Goal: Communication & Community: Participate in discussion

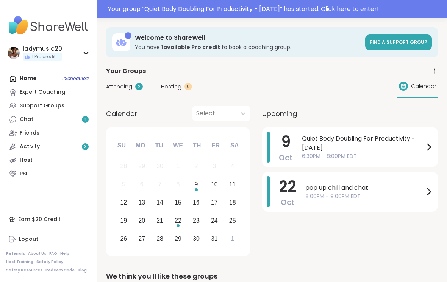
click at [197, 188] on div "9" at bounding box center [195, 184] width 3 height 10
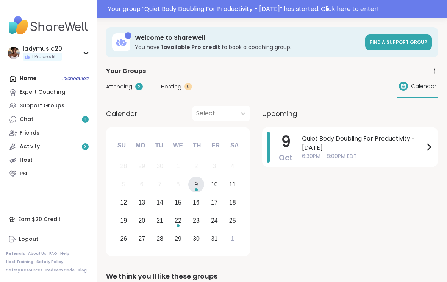
click at [355, 145] on span "Quiet Body Doubling For Productivity - [DATE]" at bounding box center [363, 143] width 122 height 18
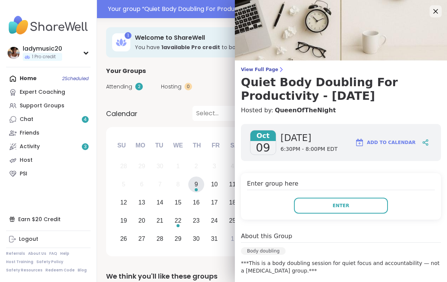
click at [342, 210] on button "Enter" at bounding box center [341, 206] width 94 height 16
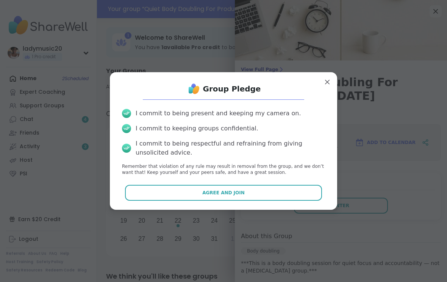
click at [254, 194] on button "Agree and Join" at bounding box center [223, 193] width 197 height 16
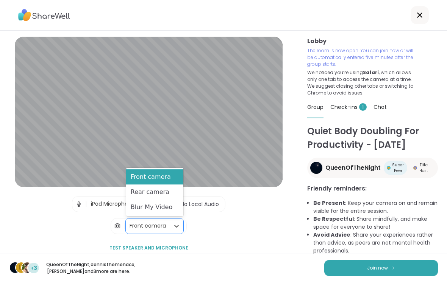
click at [170, 212] on div "Blur My Video" at bounding box center [154, 207] width 57 height 15
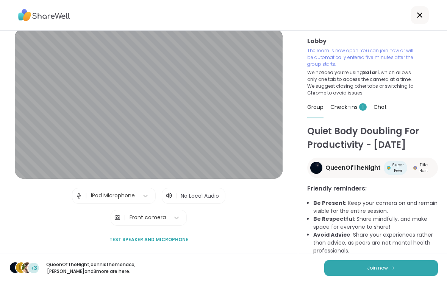
scroll to position [9, 0]
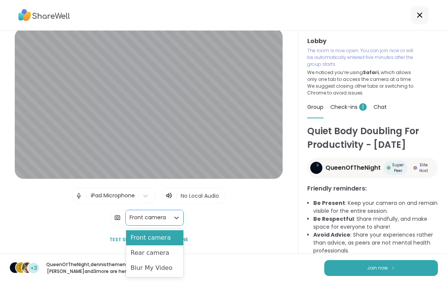
click at [164, 267] on div "Blur My Video" at bounding box center [154, 268] width 57 height 15
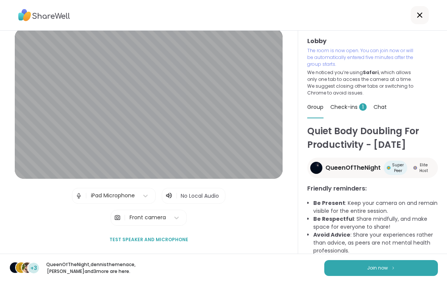
click at [384, 267] on button "Join now" at bounding box center [381, 268] width 114 height 16
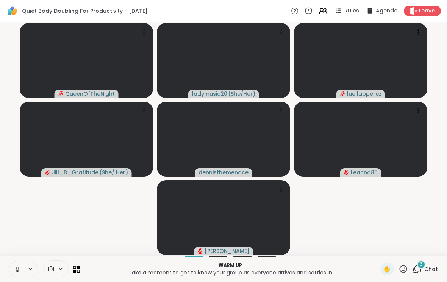
click at [25, 272] on button at bounding box center [31, 269] width 14 height 6
click at [21, 271] on button at bounding box center [16, 270] width 14 height 16
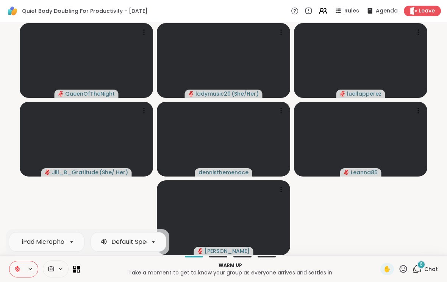
click at [63, 271] on icon at bounding box center [61, 269] width 6 height 6
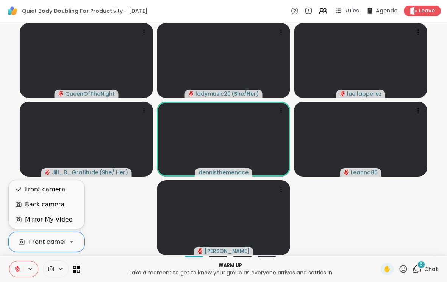
click at [111, 209] on video-player-container "QueenOfTheNight ladymusic20 ( She/Her ) luellapperez Jill_B_Gratitude ( She/ He…" at bounding box center [224, 138] width 438 height 227
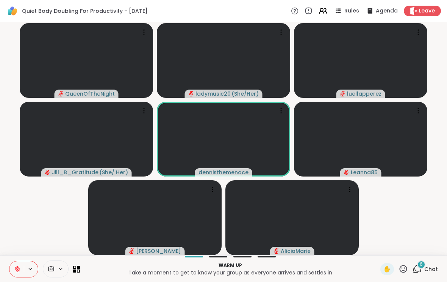
click at [421, 269] on div "6" at bounding box center [421, 265] width 8 height 8
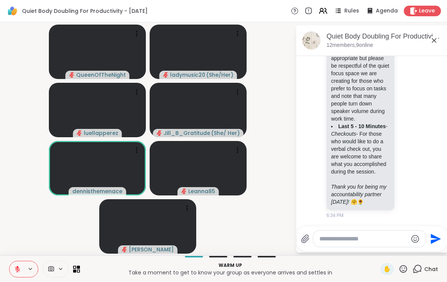
scroll to position [880, 0]
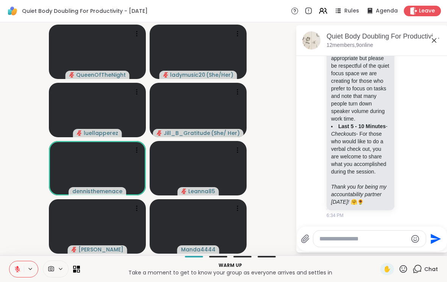
click at [62, 271] on icon at bounding box center [61, 269] width 6 height 6
click at [10, 195] on video-player-container "QueenOfTheNight ladymusic20 ( She/Her ) luellapperez Jill_B_Gratitude ( She/ He…" at bounding box center [148, 138] width 286 height 227
click at [75, 272] on icon at bounding box center [74, 271] width 3 height 3
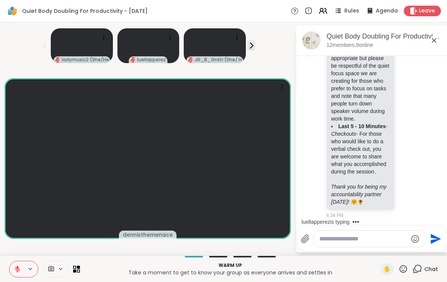
click at [75, 268] on icon at bounding box center [76, 269] width 7 height 7
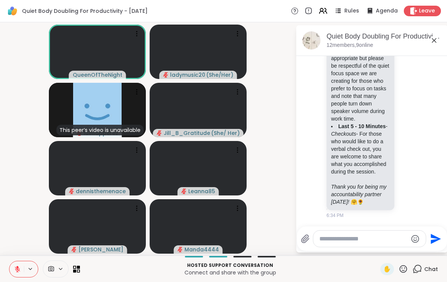
click at [347, 243] on textarea "Type your message" at bounding box center [363, 239] width 88 height 8
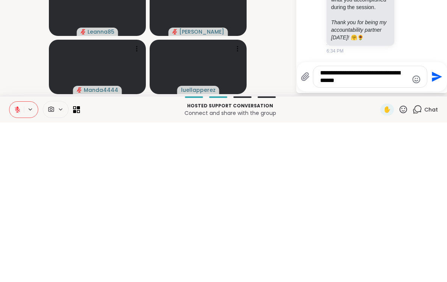
type textarea "**********"
click at [436, 231] on icon "Send" at bounding box center [436, 237] width 12 height 12
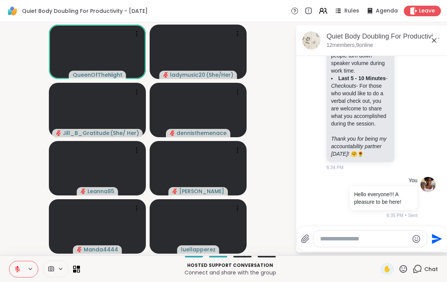
scroll to position [938, 0]
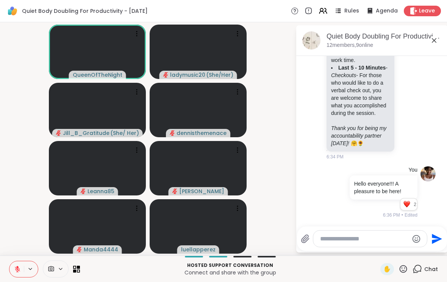
click at [61, 270] on icon at bounding box center [61, 269] width 6 height 6
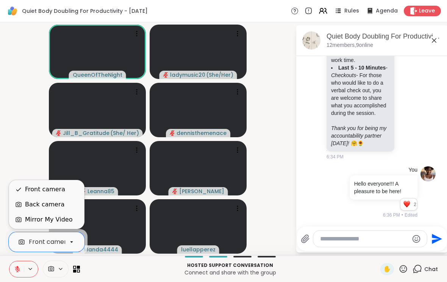
click at [55, 270] on span at bounding box center [50, 269] width 14 height 7
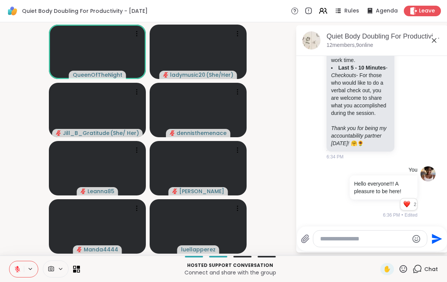
click at [51, 274] on div at bounding box center [56, 269] width 26 height 17
click at [51, 275] on div at bounding box center [56, 269] width 26 height 17
click at [207, 45] on video at bounding box center [198, 52] width 97 height 55
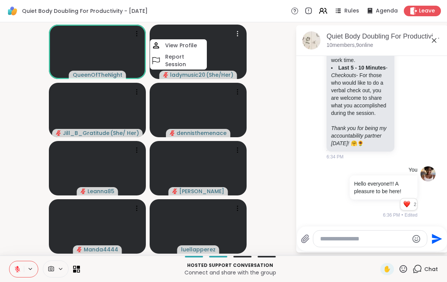
click at [235, 36] on icon at bounding box center [238, 34] width 8 height 8
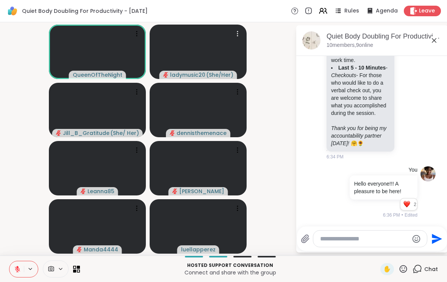
click at [237, 36] on icon at bounding box center [237, 36] width 1 height 1
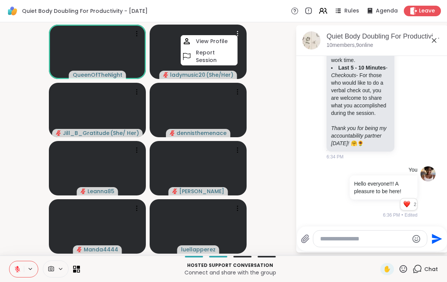
click at [280, 119] on video-player-container "QueenOfTheNight ladymusic20 ( She/Her ) View Profile Report Session Jill_B_Grat…" at bounding box center [148, 138] width 286 height 227
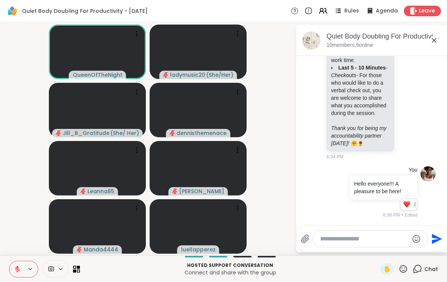
click at [362, 240] on textarea "Type your message" at bounding box center [364, 239] width 88 height 8
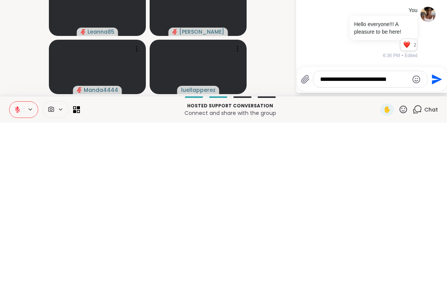
type textarea "**********"
click at [434, 233] on icon "Send" at bounding box center [436, 239] width 12 height 12
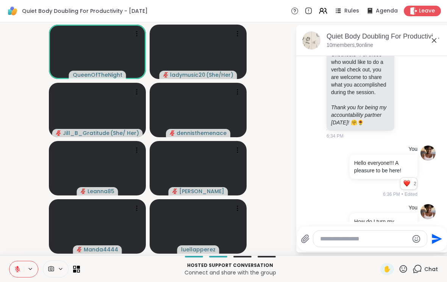
scroll to position [986, 0]
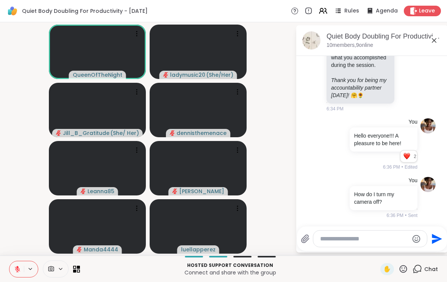
click at [326, 12] on icon at bounding box center [322, 10] width 9 height 9
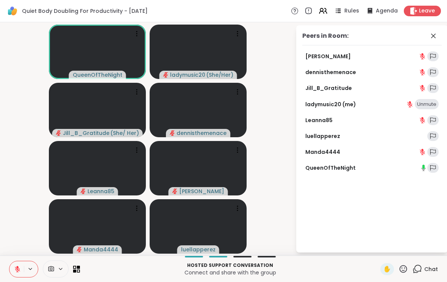
click at [347, 107] on link "ladymusic20 (me)" at bounding box center [330, 105] width 51 height 8
click at [432, 40] on icon at bounding box center [432, 35] width 9 height 9
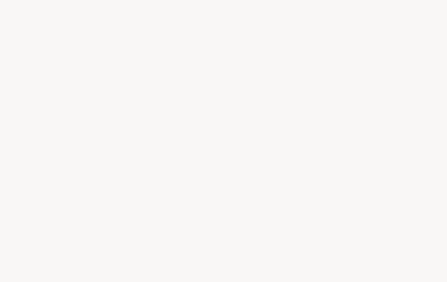
click at [285, 83] on div at bounding box center [223, 141] width 447 height 282
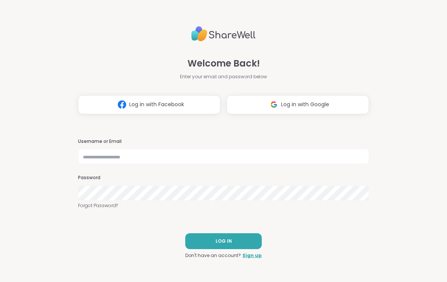
click at [311, 109] on button "Log in with Google" at bounding box center [297, 104] width 142 height 19
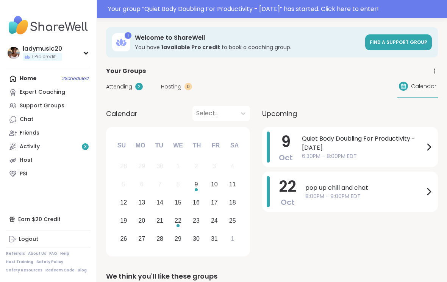
click at [381, 153] on span "6:30PM - 8:00PM EDT" at bounding box center [363, 157] width 122 height 8
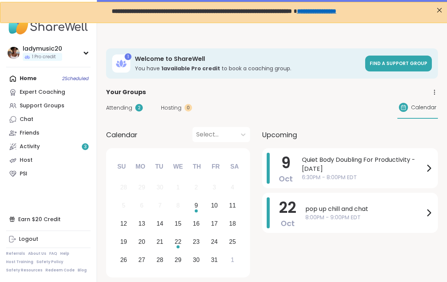
click at [396, 162] on span "Quiet Body Doubling For Productivity - [DATE]" at bounding box center [363, 165] width 122 height 18
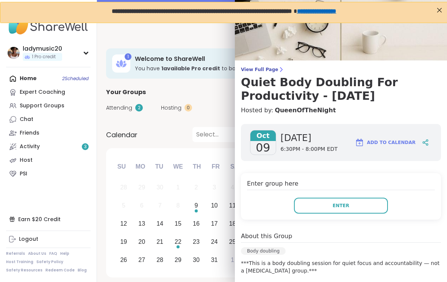
click at [347, 209] on span "Enter" at bounding box center [340, 206] width 17 height 7
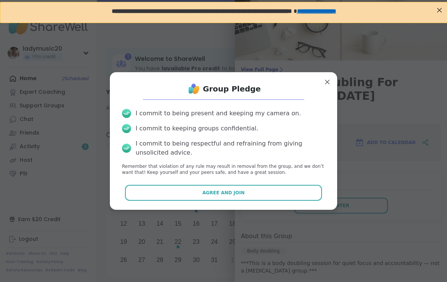
click at [261, 194] on button "Agree and Join" at bounding box center [223, 193] width 197 height 16
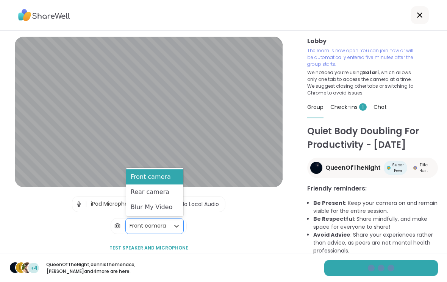
click at [171, 213] on div "Blur My Video" at bounding box center [154, 207] width 57 height 15
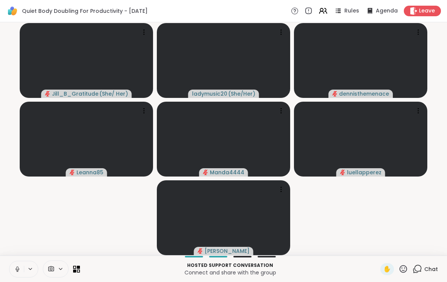
click at [418, 271] on icon at bounding box center [416, 269] width 9 height 9
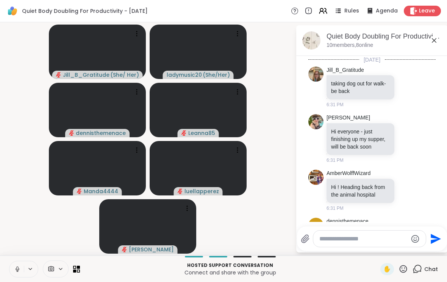
scroll to position [986, 0]
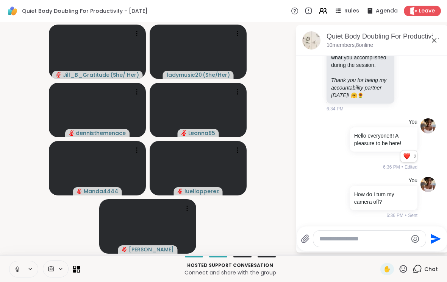
click at [352, 240] on textarea "Type your message" at bounding box center [363, 239] width 88 height 8
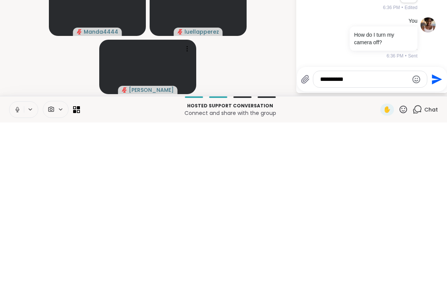
type textarea "*********"
click at [434, 234] on icon "Send" at bounding box center [437, 239] width 10 height 10
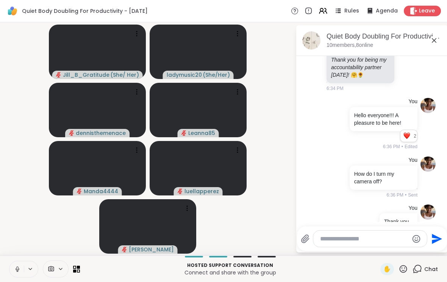
scroll to position [1026, 0]
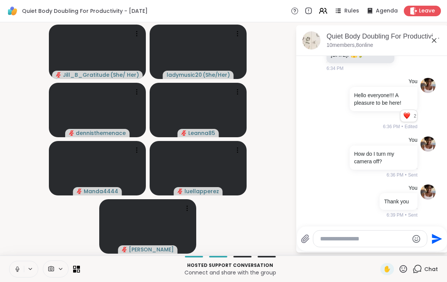
click at [14, 270] on icon at bounding box center [17, 269] width 7 height 7
click at [360, 240] on textarea "Type your message" at bounding box center [364, 239] width 88 height 8
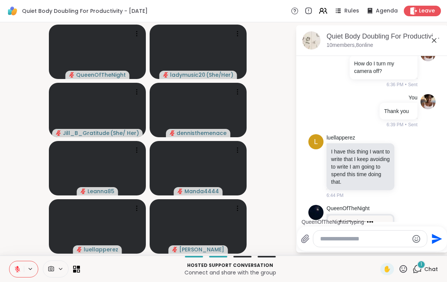
scroll to position [1188, 0]
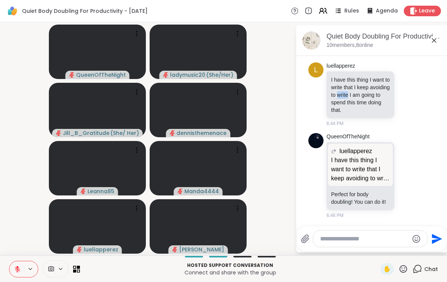
click at [406, 98] on icon at bounding box center [407, 95] width 7 height 8
click at [343, 84] on button "Select Reaction: Heart" at bounding box center [347, 82] width 15 height 15
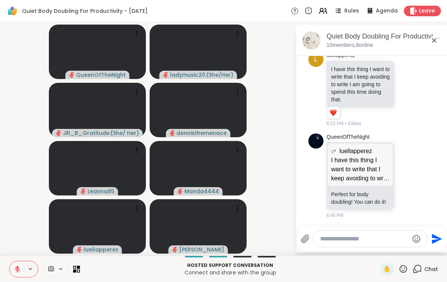
scroll to position [1199, 0]
click at [436, 168] on li "QueenOfTheNight luellapperez I have this thing I want to write that I keep avoi…" at bounding box center [371, 177] width 137 height 92
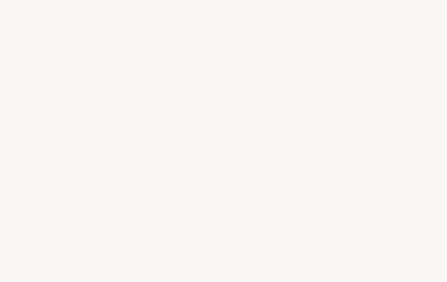
click at [344, 239] on div at bounding box center [223, 141] width 447 height 282
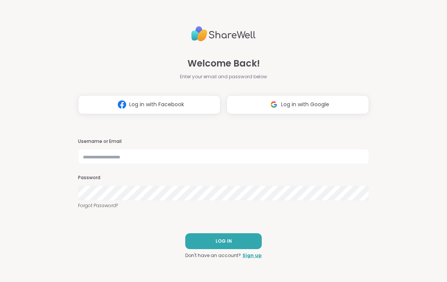
click at [260, 110] on button "Log in with Google" at bounding box center [297, 104] width 142 height 19
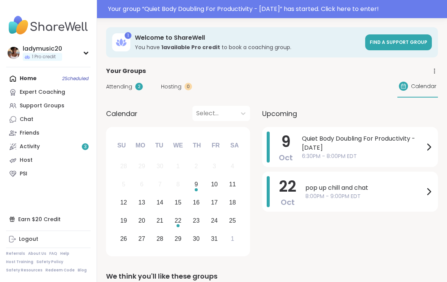
click at [371, 13] on div "Your group “ Quiet Body Doubling For Productivity - Thursday ” has started. Cli…" at bounding box center [275, 9] width 334 height 9
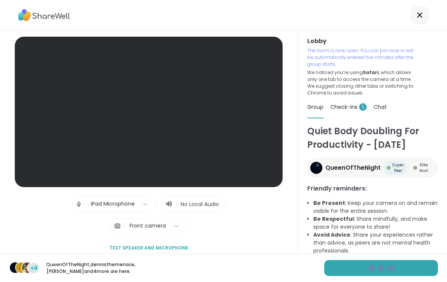
click at [355, 111] on div "Check-ins 1" at bounding box center [348, 107] width 36 height 21
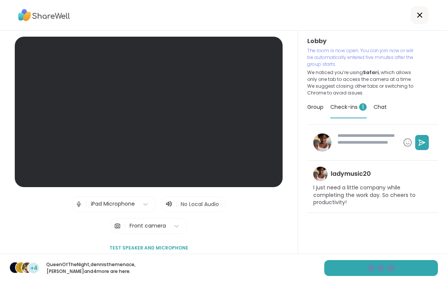
type textarea "*"
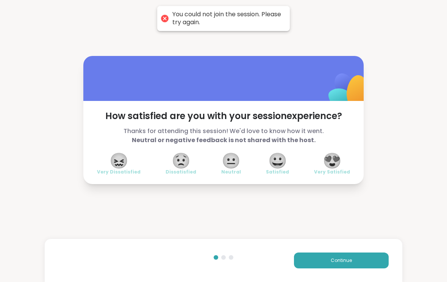
click at [359, 260] on button "Continue" at bounding box center [341, 261] width 95 height 16
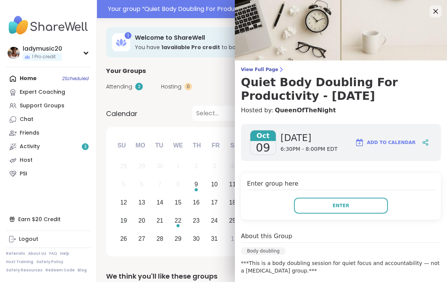
click at [376, 209] on button "Enter" at bounding box center [341, 206] width 94 height 16
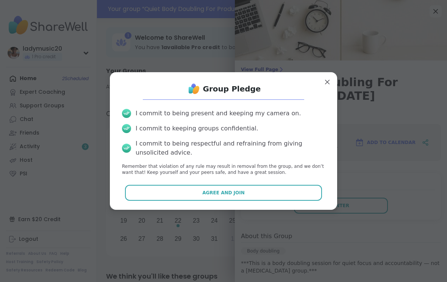
click at [304, 195] on button "Agree and Join" at bounding box center [223, 193] width 197 height 16
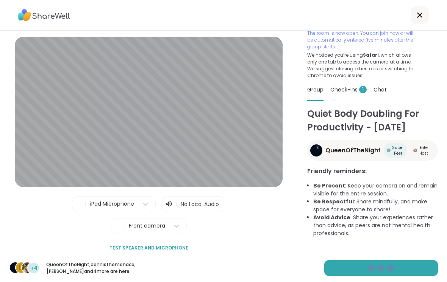
scroll to position [20, 0]
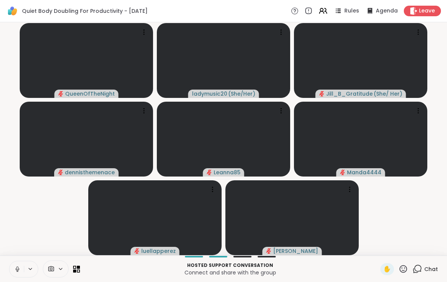
click at [17, 270] on icon at bounding box center [17, 269] width 7 height 7
click at [16, 265] on button at bounding box center [16, 270] width 14 height 16
click at [428, 265] on div "Chat" at bounding box center [424, 269] width 25 height 12
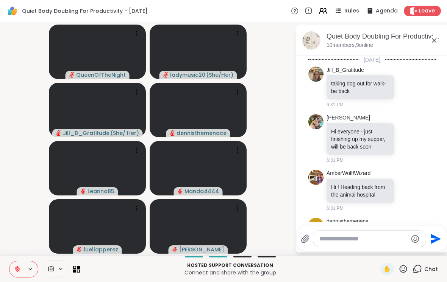
scroll to position [1199, 0]
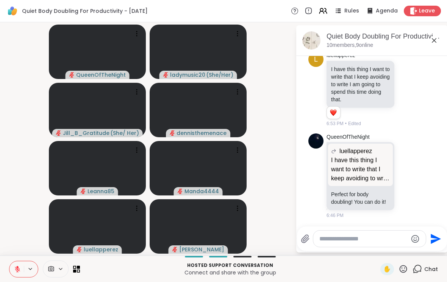
click at [383, 238] on textarea "Type your message" at bounding box center [363, 239] width 88 height 8
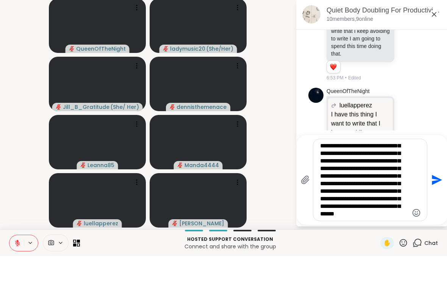
scroll to position [15, 0]
type textarea "**********"
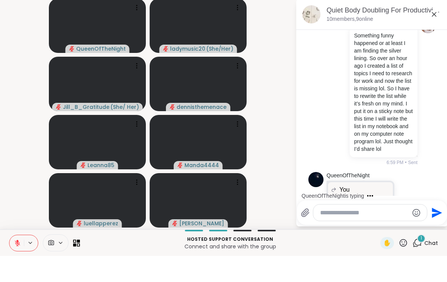
scroll to position [1505, 0]
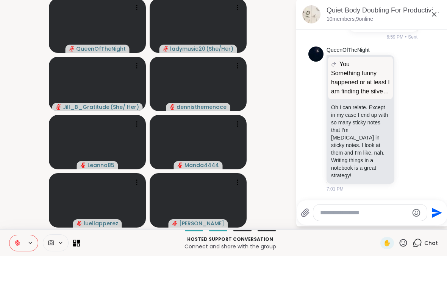
click at [407, 142] on icon at bounding box center [407, 146] width 7 height 8
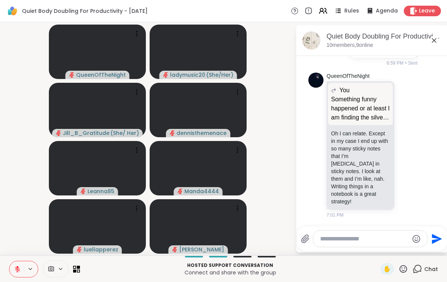
click at [351, 140] on button "Select Reaction: Heart" at bounding box center [347, 133] width 15 height 15
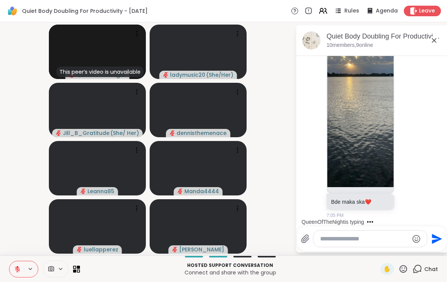
scroll to position [1798, 0]
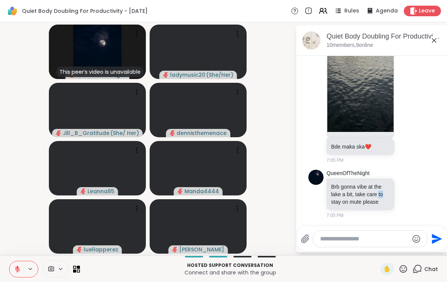
click at [406, 196] on icon at bounding box center [407, 194] width 7 height 8
click at [348, 185] on span "Select Reaction: Heart" at bounding box center [347, 182] width 7 height 8
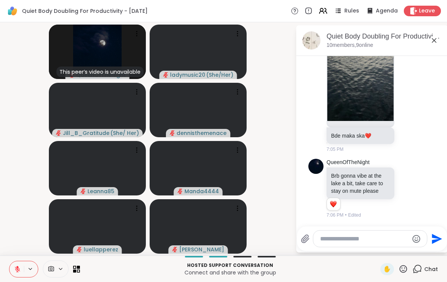
click at [419, 190] on icon at bounding box center [415, 188] width 7 height 9
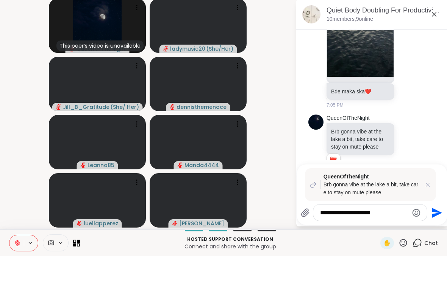
type textarea "**********"
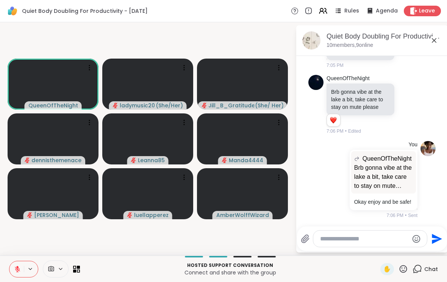
click at [357, 240] on textarea "Type your message" at bounding box center [364, 239] width 88 height 8
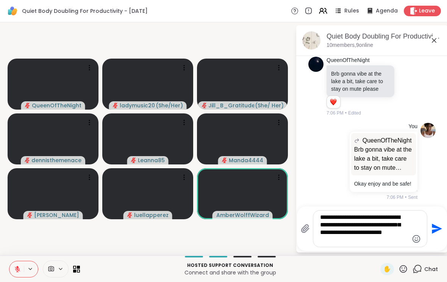
type textarea "**********"
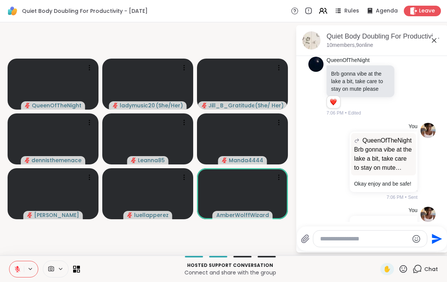
scroll to position [1963, 0]
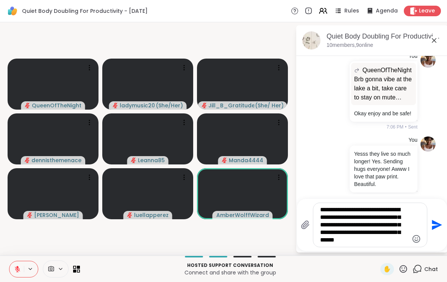
type textarea "**********"
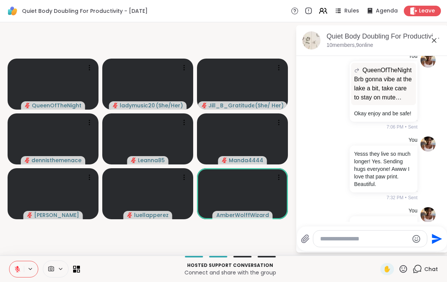
scroll to position [2049, 0]
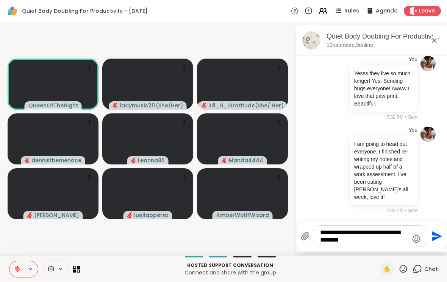
type textarea "**********"
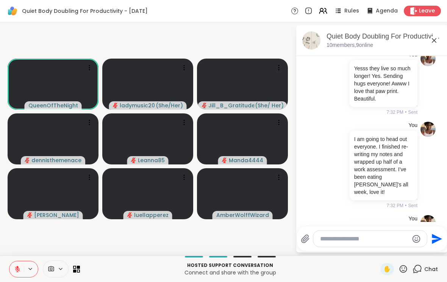
scroll to position [2104, 0]
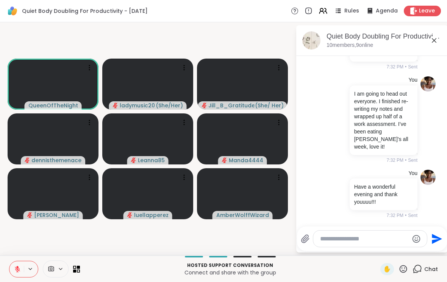
click at [435, 12] on span "Leave" at bounding box center [427, 11] width 16 height 8
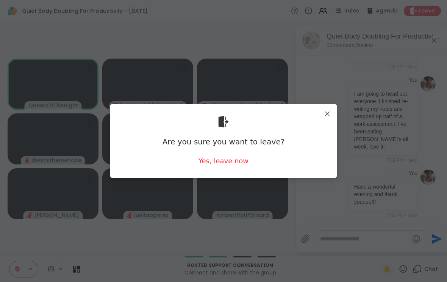
click at [237, 165] on div "Yes, leave now" at bounding box center [223, 160] width 50 height 9
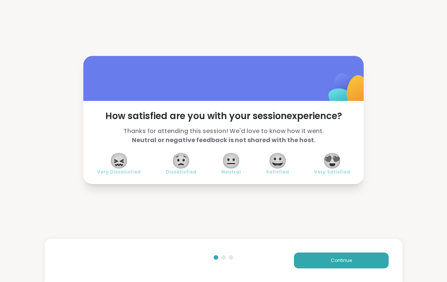
click at [335, 163] on span "😍" at bounding box center [332, 161] width 19 height 14
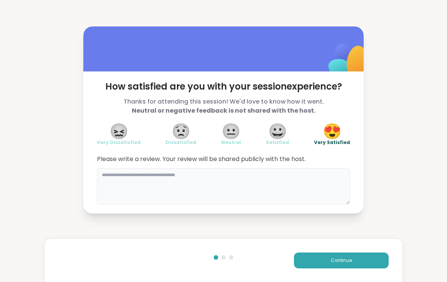
click at [296, 190] on textarea at bounding box center [223, 186] width 253 height 36
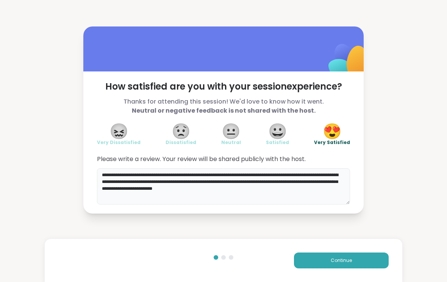
type textarea "**********"
click at [414, 232] on div "**********" at bounding box center [223, 120] width 447 height 240
click at [377, 260] on button "Continue" at bounding box center [341, 261] width 95 height 16
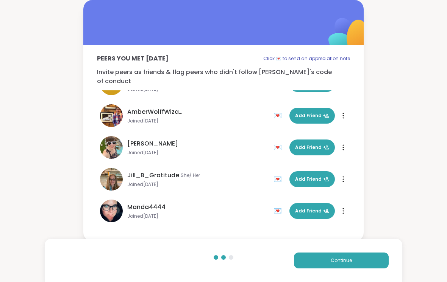
scroll to position [53, 0]
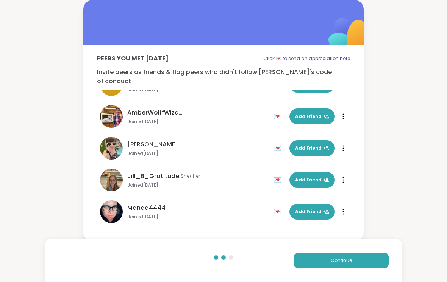
click at [315, 113] on span "Add Friend" at bounding box center [312, 116] width 34 height 7
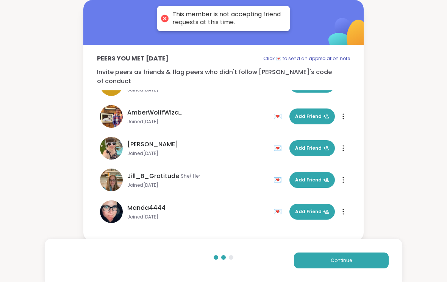
click at [310, 147] on button "Add Friend" at bounding box center [311, 148] width 45 height 16
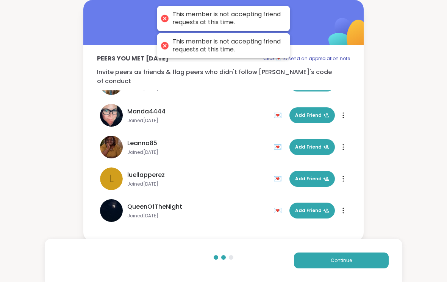
scroll to position [150, 0]
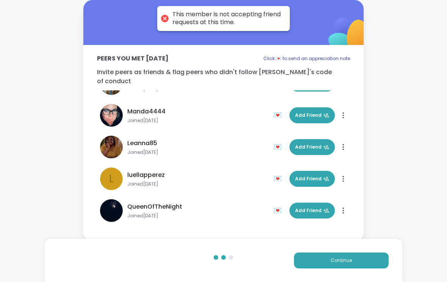
click at [315, 176] on span "Add Friend" at bounding box center [312, 179] width 34 height 7
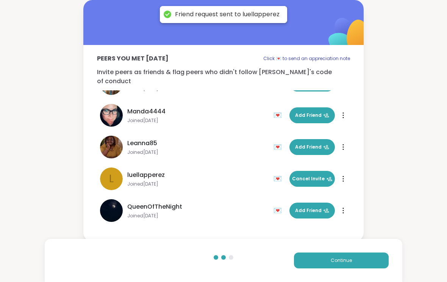
click at [318, 144] on span "Add Friend" at bounding box center [312, 147] width 34 height 7
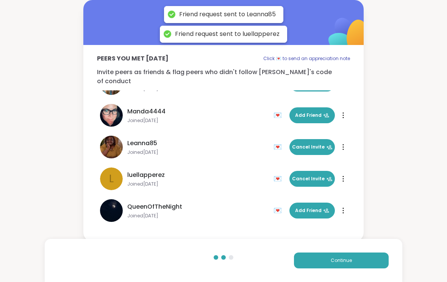
click at [311, 210] on button "Add Friend" at bounding box center [311, 211] width 45 height 16
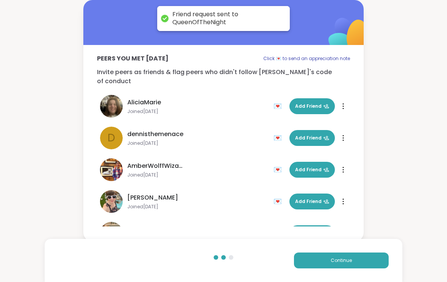
scroll to position [0, 0]
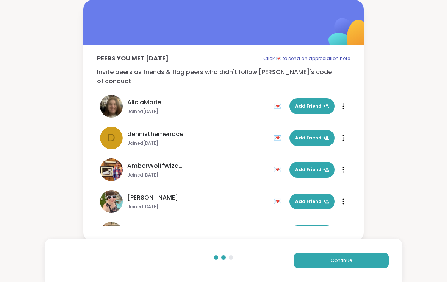
click at [337, 264] on button "Continue" at bounding box center [341, 261] width 95 height 16
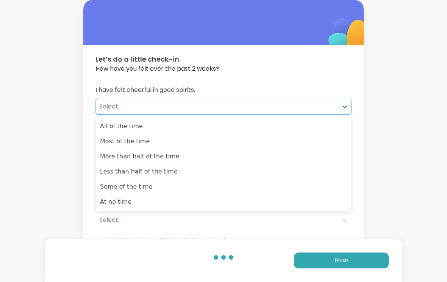
click at [206, 185] on div "Some of the time" at bounding box center [223, 186] width 256 height 15
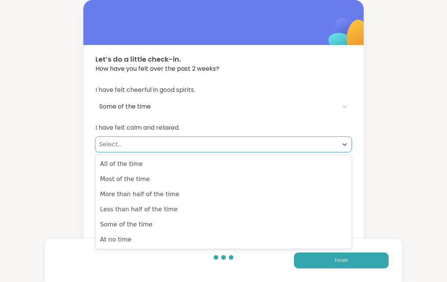
click at [198, 211] on div "Less than half of the time" at bounding box center [223, 209] width 256 height 15
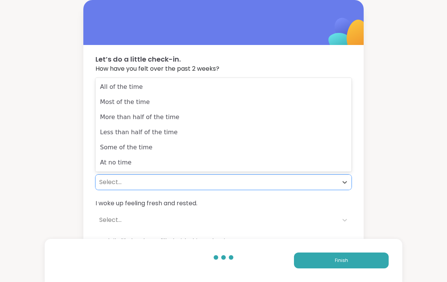
click at [213, 136] on div "Less than half of the time" at bounding box center [223, 132] width 256 height 15
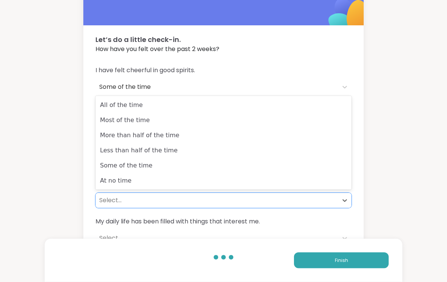
scroll to position [20, 0]
click at [237, 175] on div "At no time" at bounding box center [223, 180] width 256 height 15
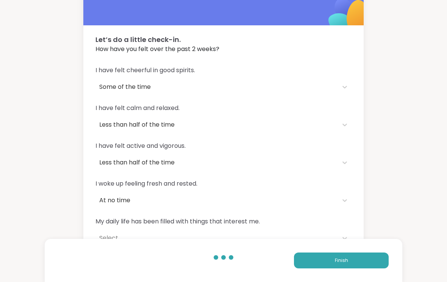
scroll to position [23, 0]
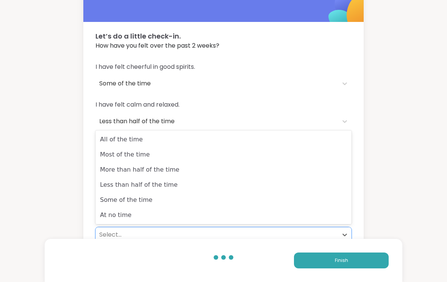
click at [257, 157] on div "Most of the time" at bounding box center [223, 154] width 256 height 15
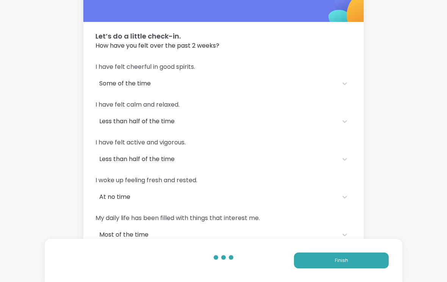
click at [366, 269] on button "Finish" at bounding box center [341, 261] width 95 height 16
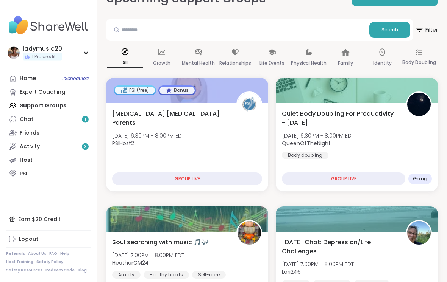
scroll to position [59, 0]
